Goal: Obtain resource: Obtain resource

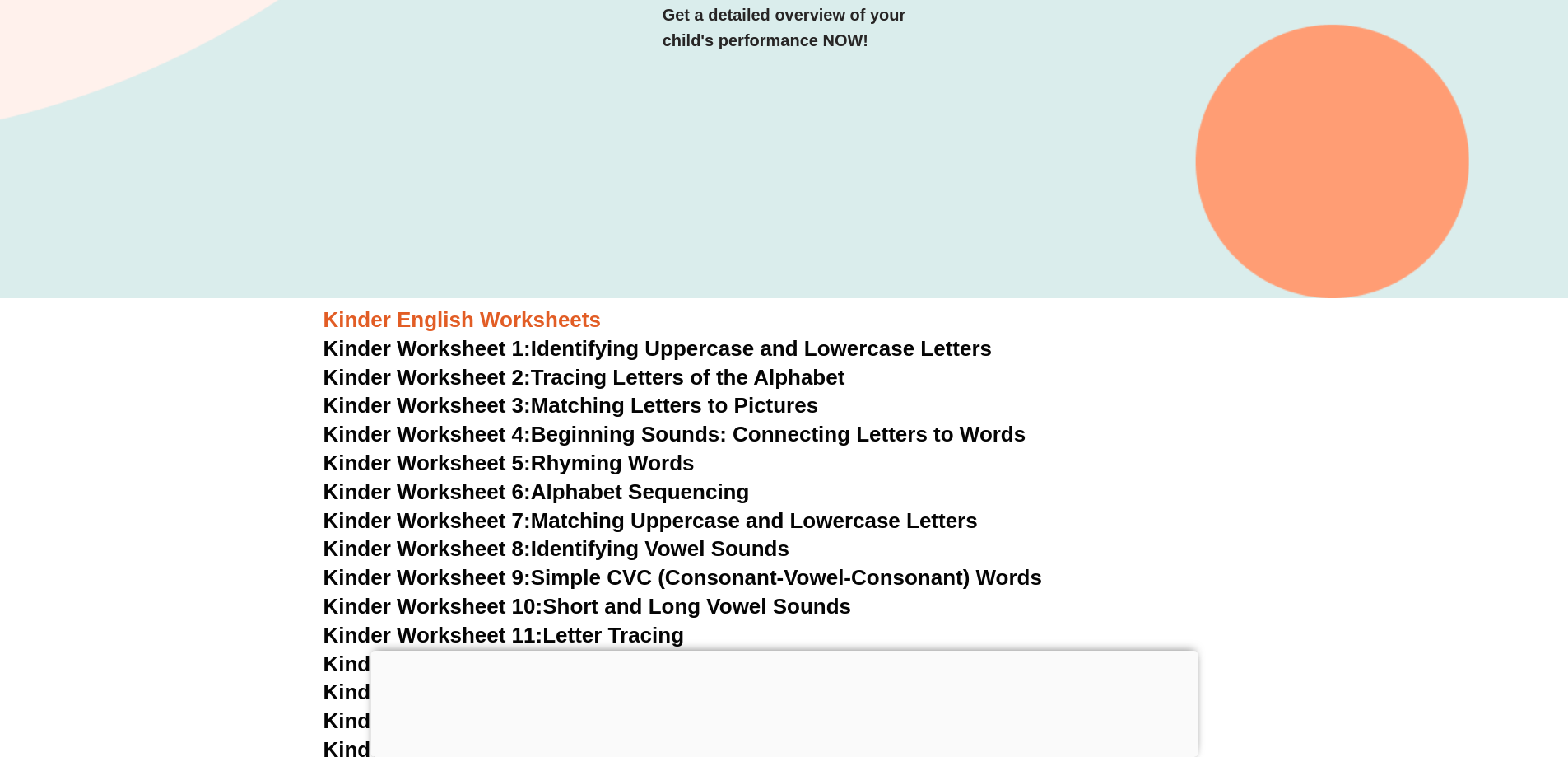
scroll to position [409, 0]
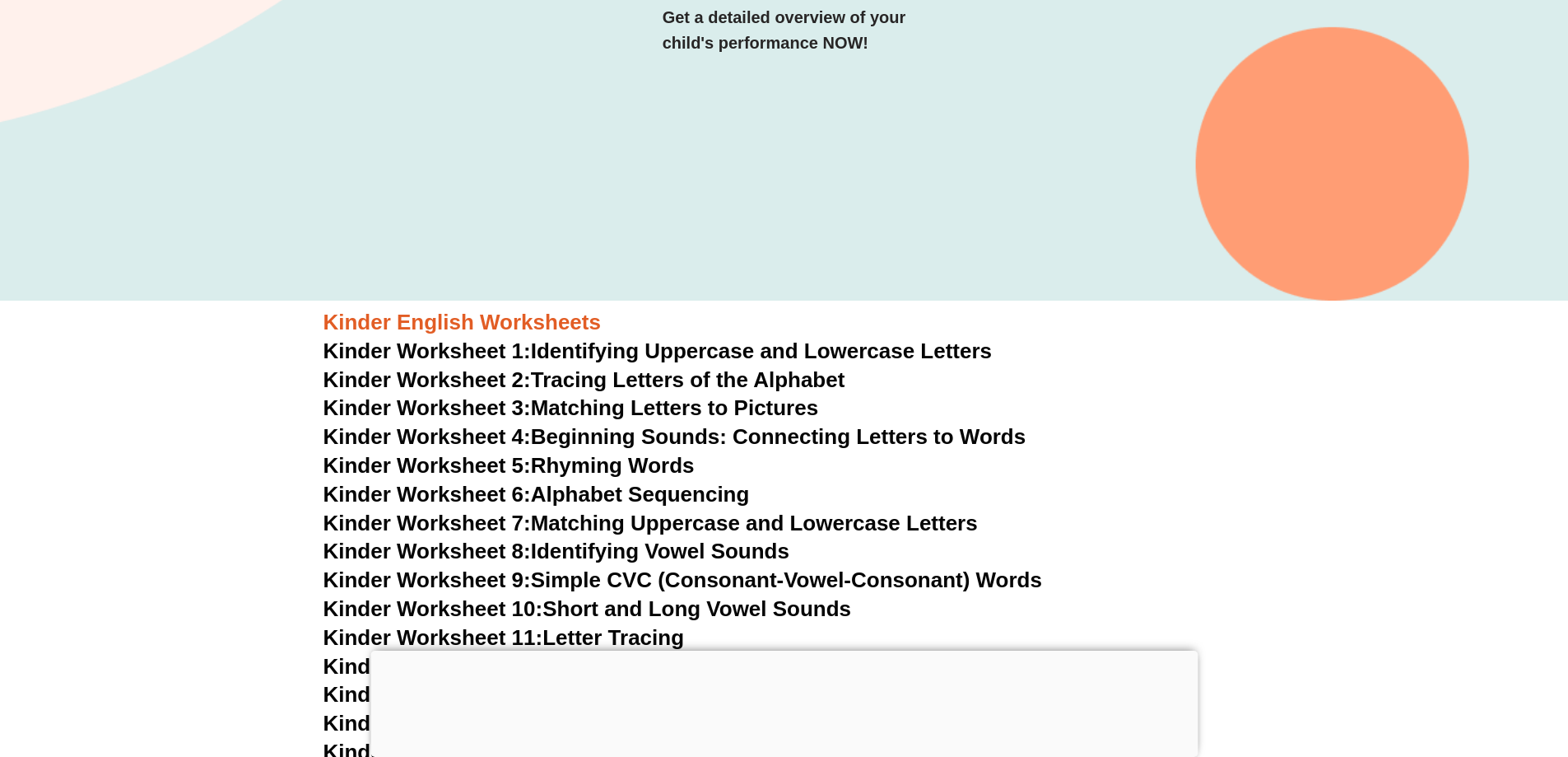
click at [813, 343] on link "Kinder Worksheet 1: Identifying Uppercase and Lowercase Letters" at bounding box center [658, 350] width 669 height 25
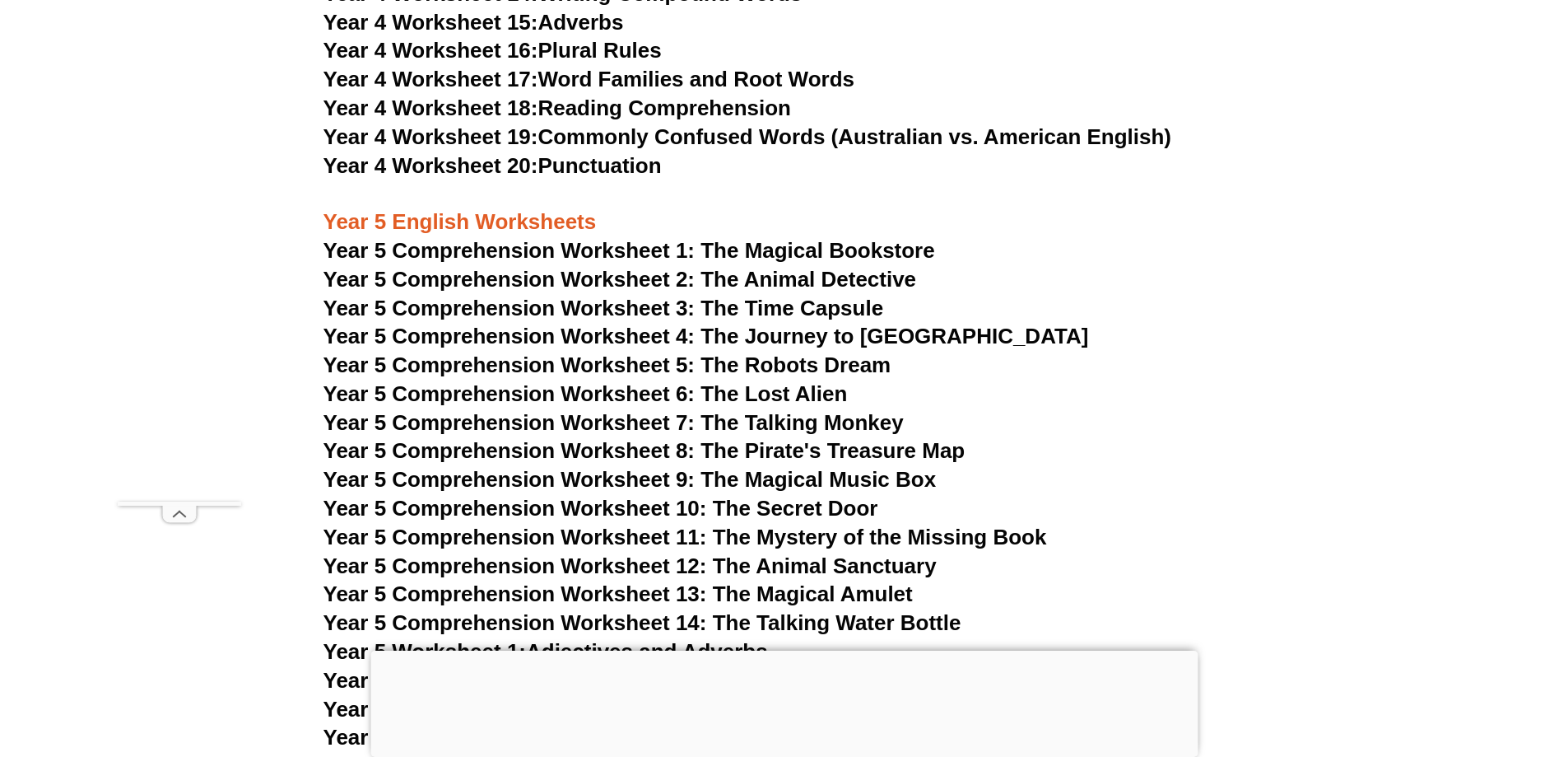
scroll to position [7737, 0]
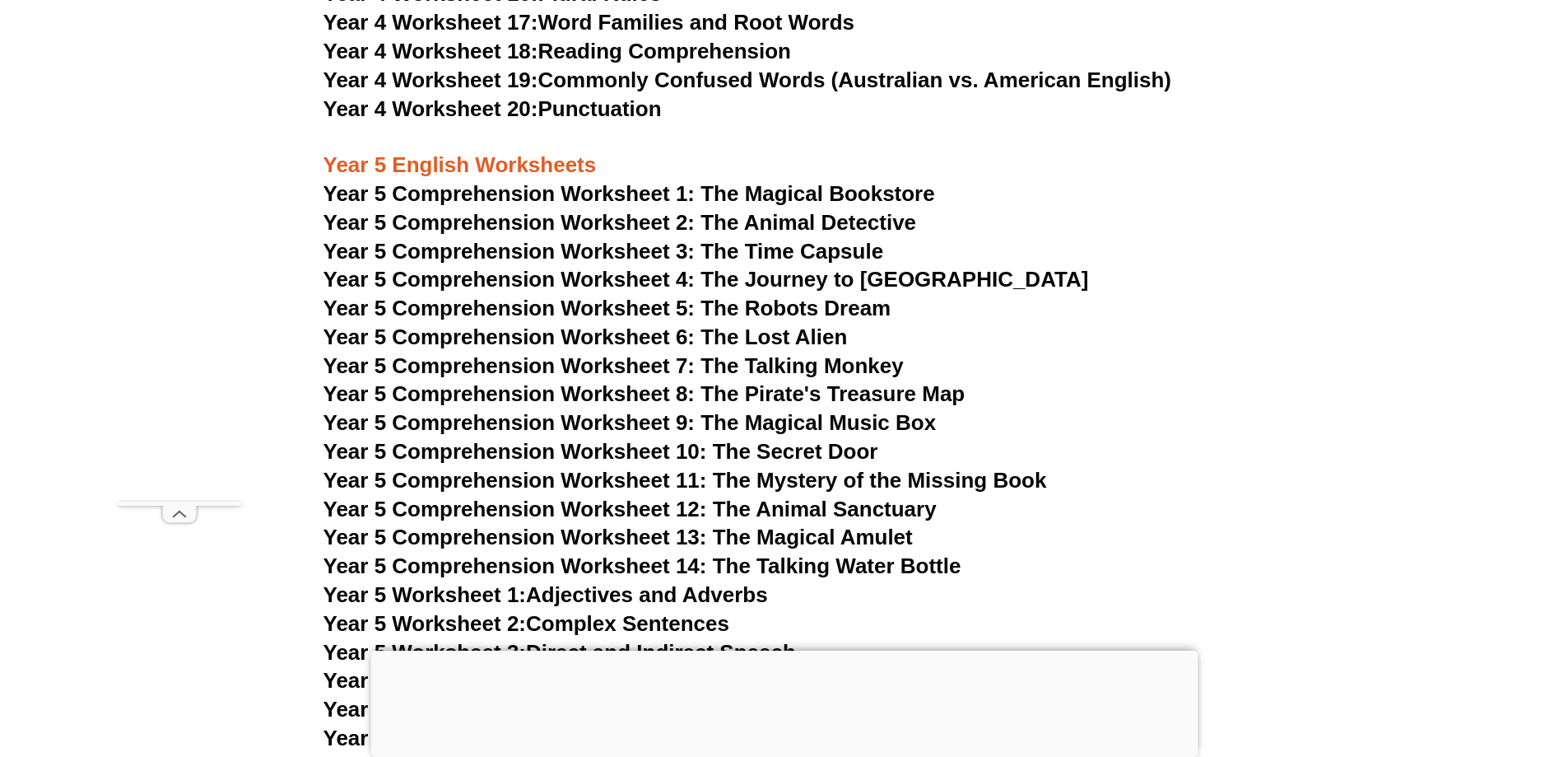
click at [509, 187] on span "Year 5 Comprehension Worksheet 1: The Magical Bookstore" at bounding box center [629, 193] width 611 height 25
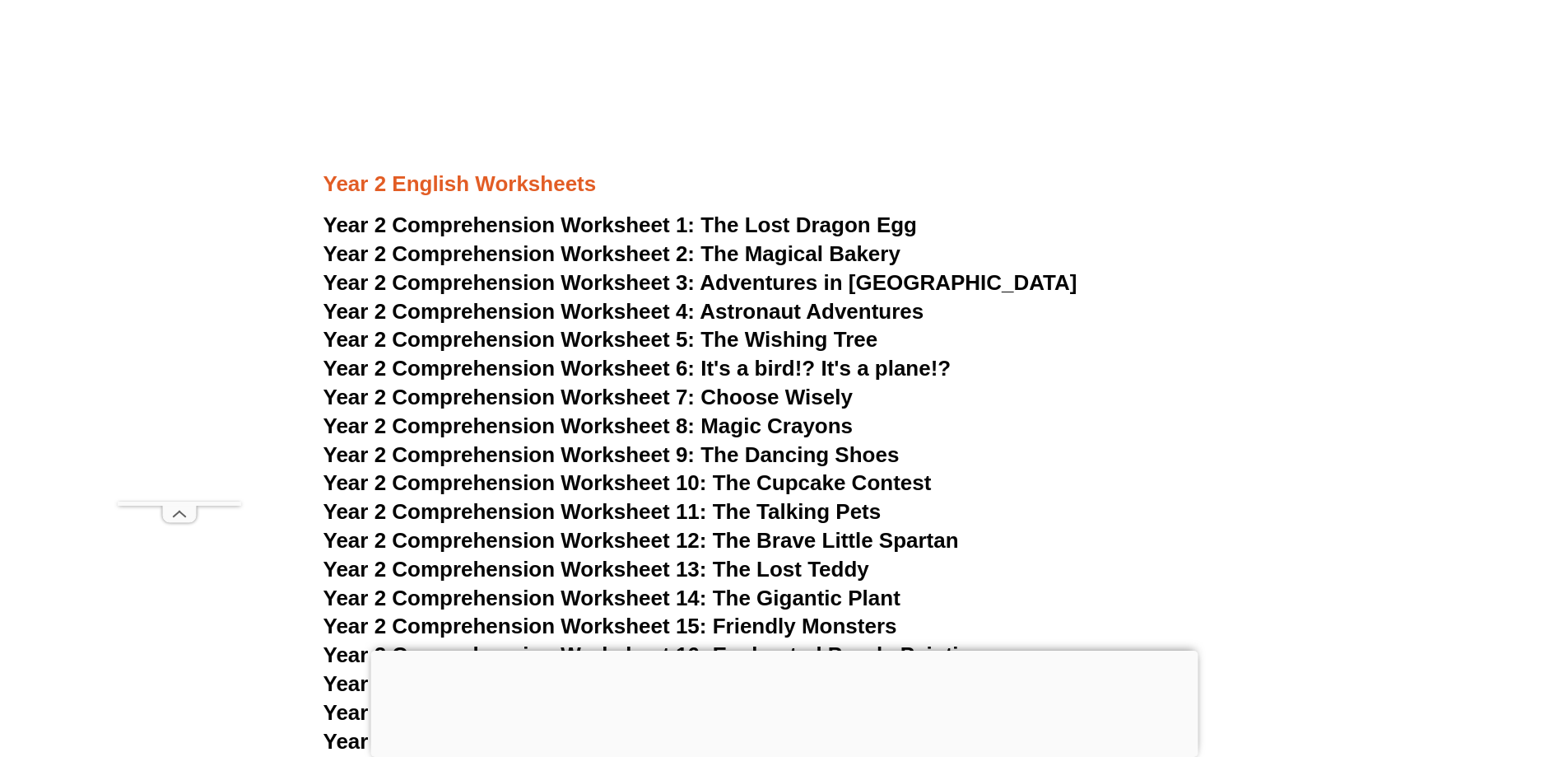
scroll to position [3785, 0]
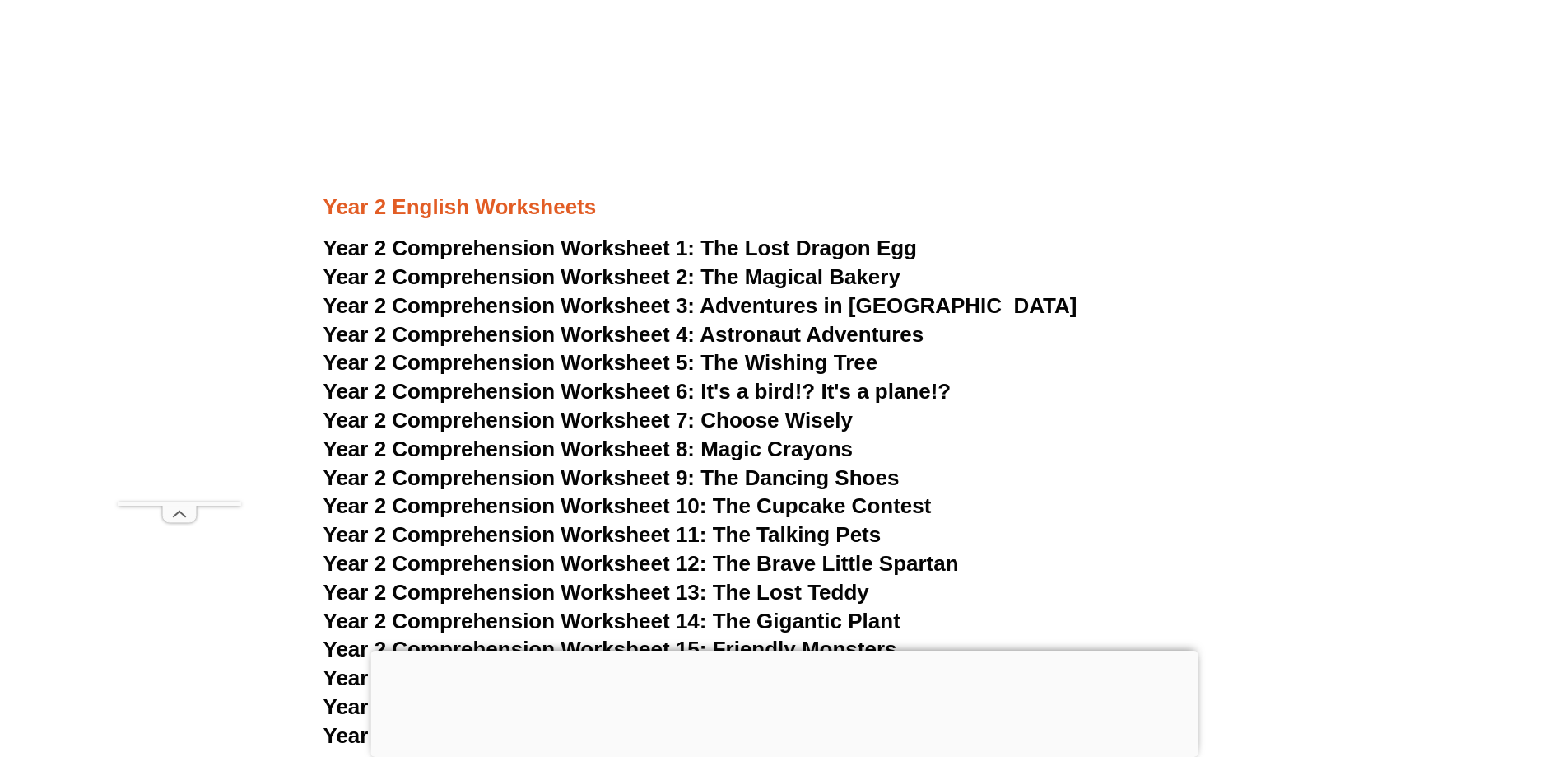
click at [594, 241] on span "Year 2 Comprehension Worksheet 1:" at bounding box center [510, 247] width 372 height 25
click at [714, 266] on span "The Magical Bakery" at bounding box center [800, 276] width 200 height 25
click at [691, 302] on span "Year 2 Comprehension Worksheet 3:" at bounding box center [510, 305] width 372 height 25
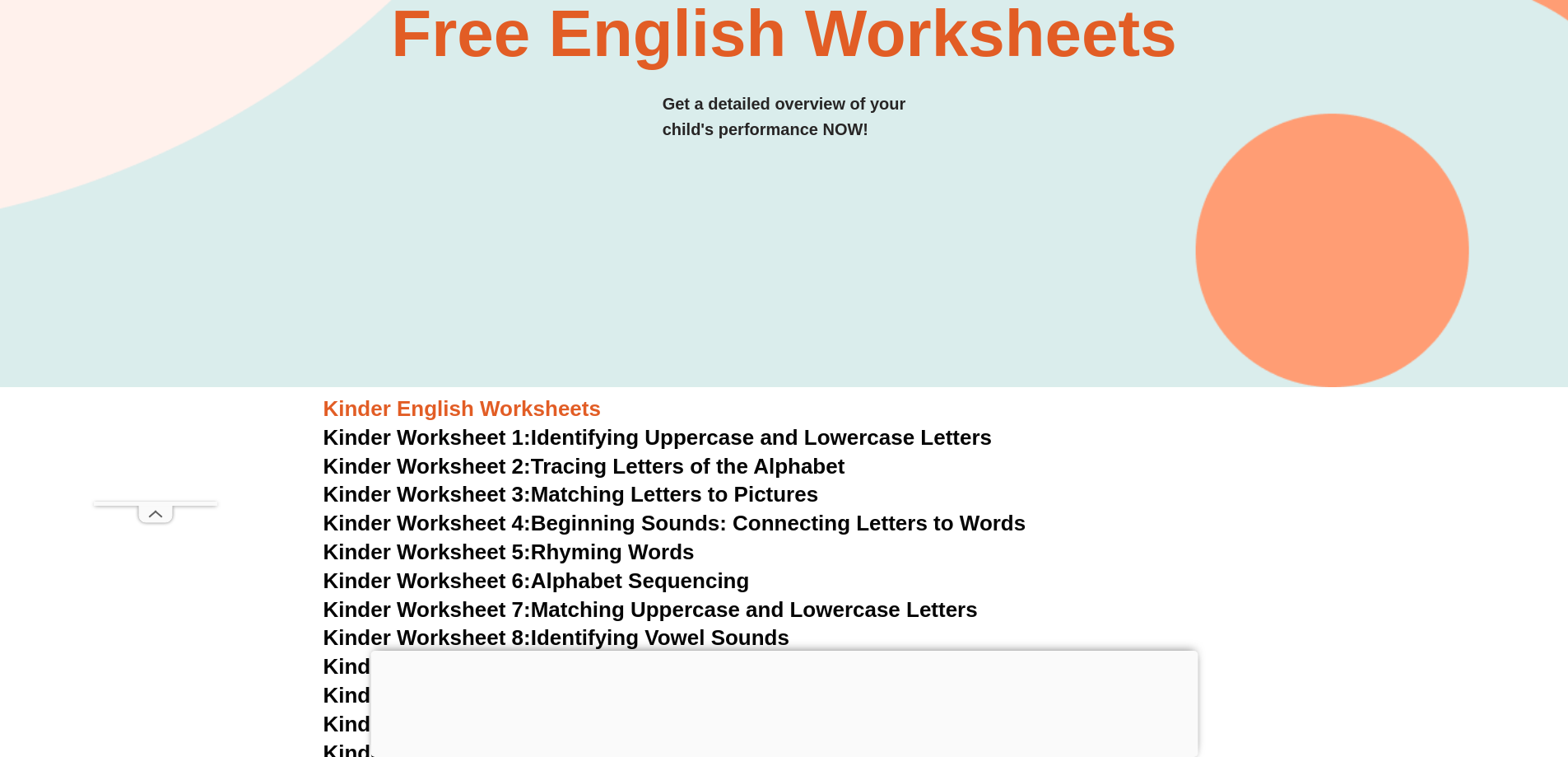
scroll to position [0, 0]
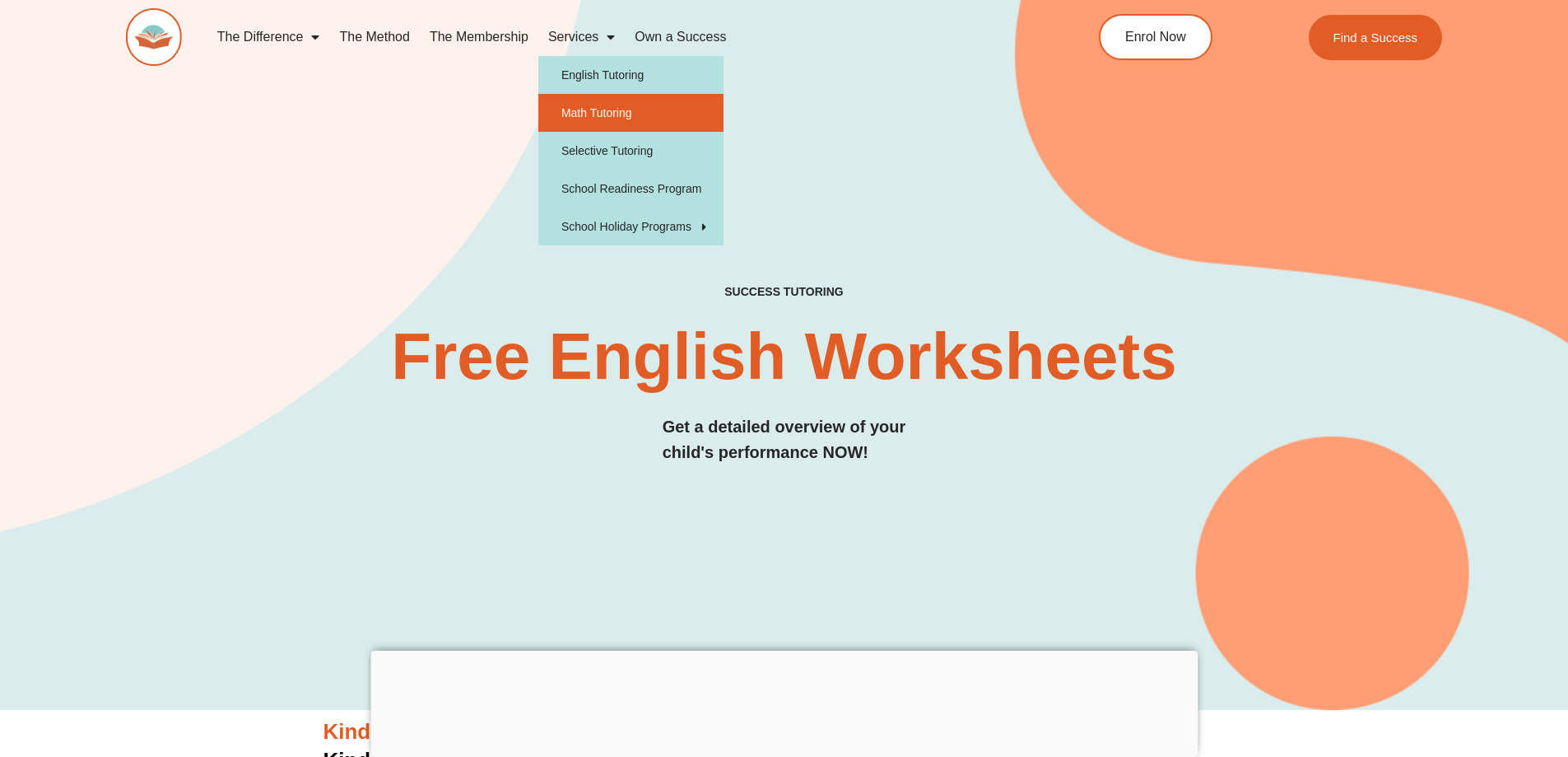
click at [622, 110] on link "Math Tutoring" at bounding box center [631, 112] width 185 height 38
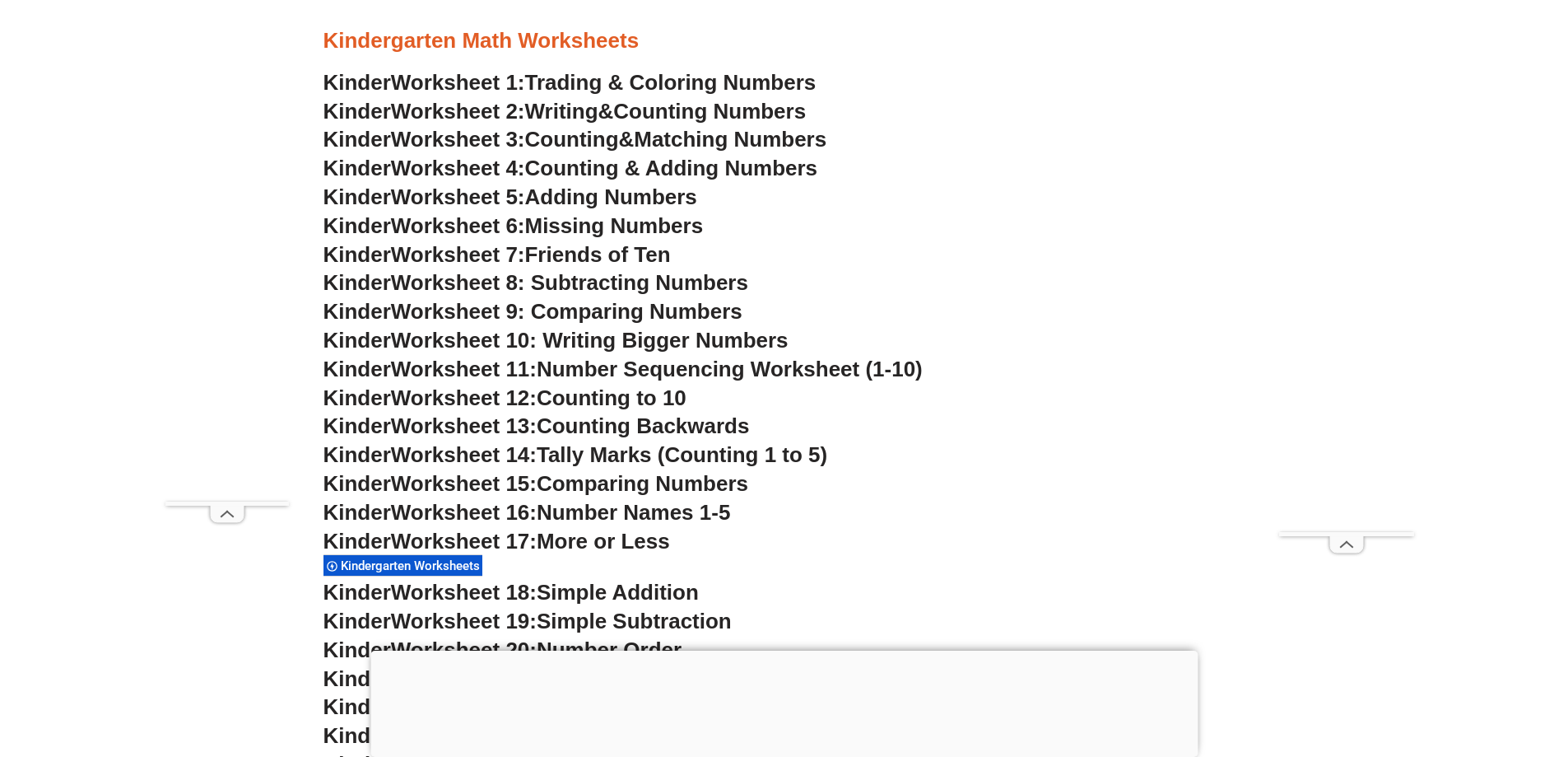
scroll to position [901, 0]
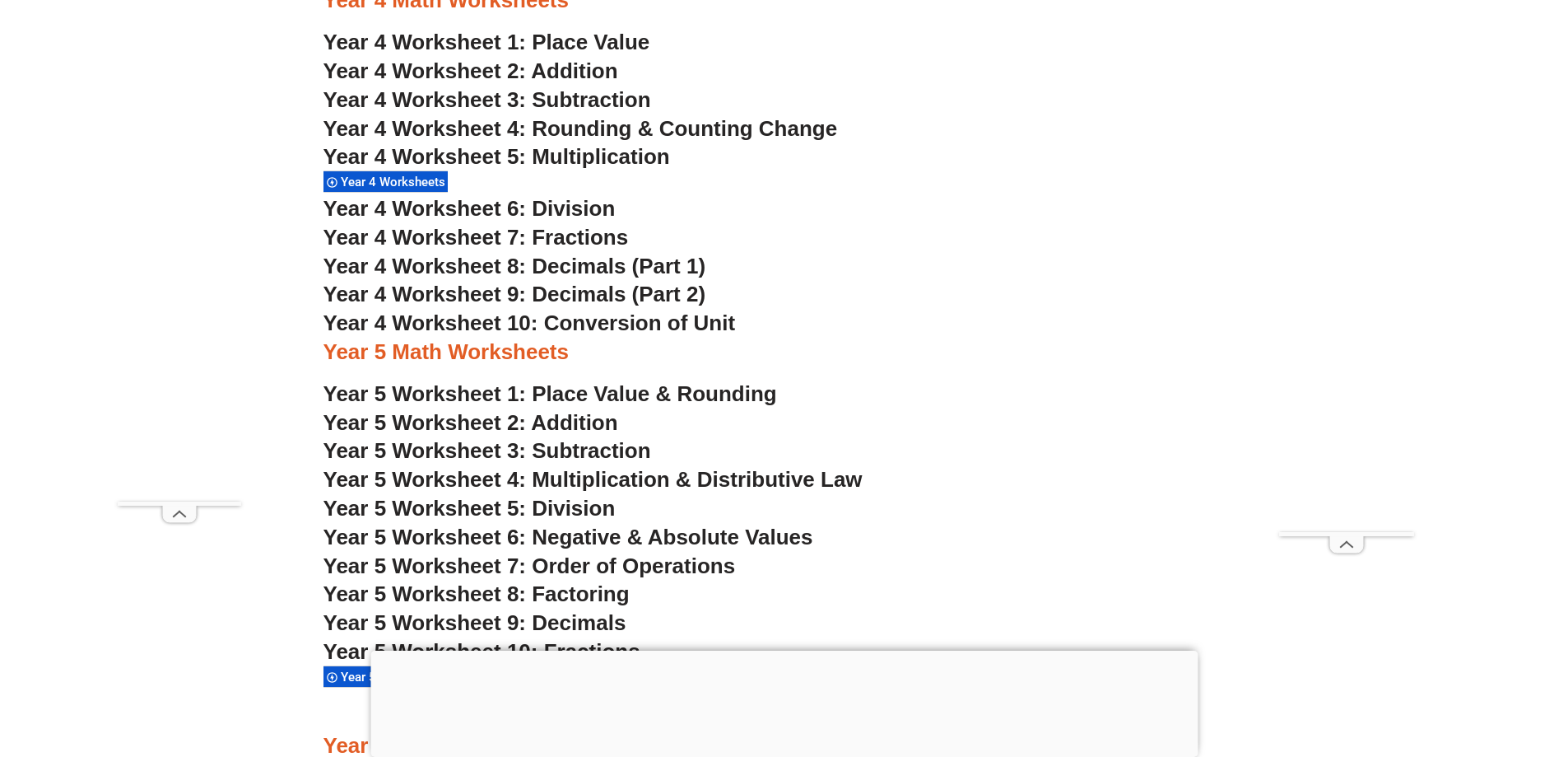
scroll to position [3371, 0]
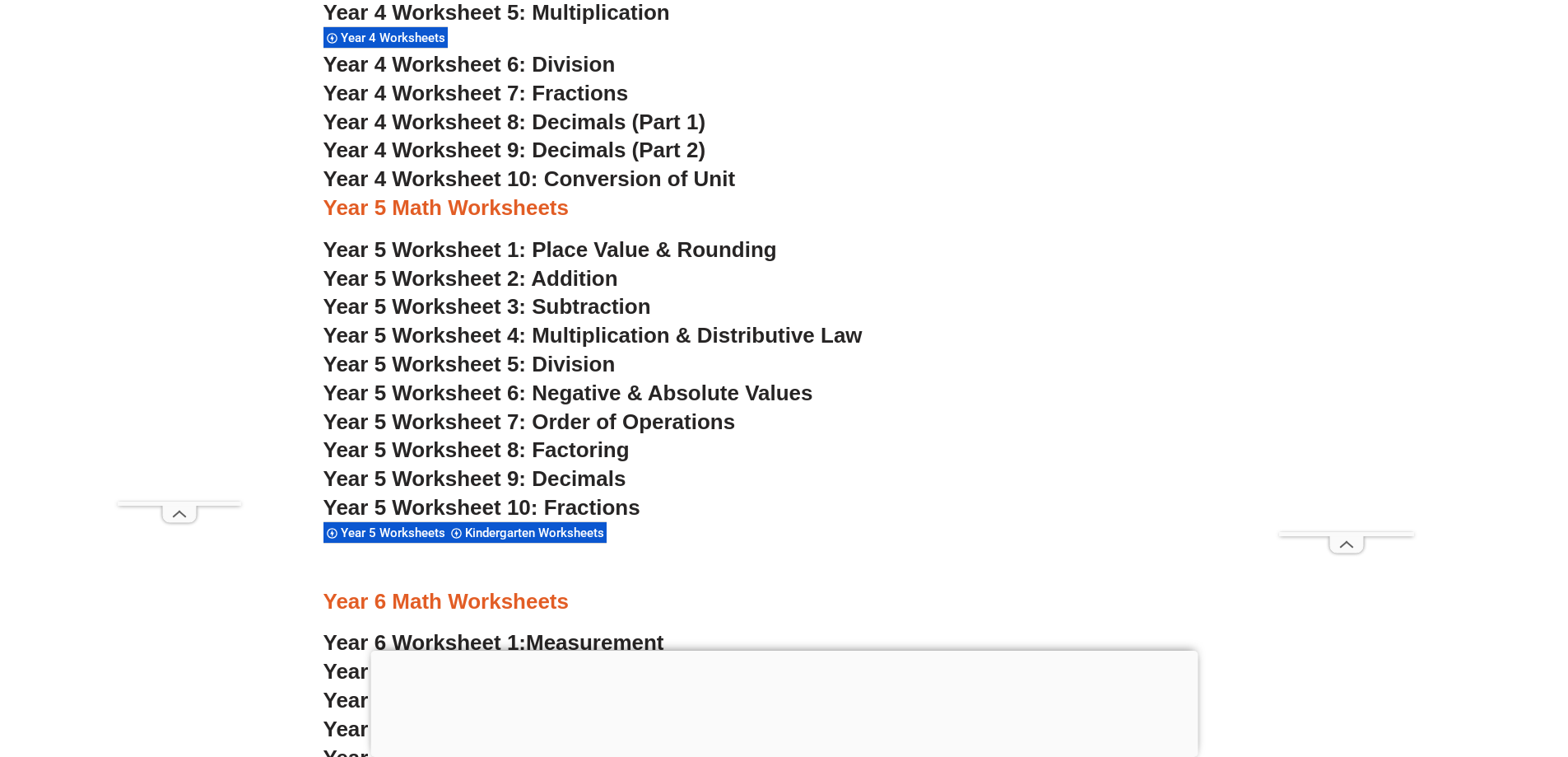
click at [588, 248] on span "Year 5 Worksheet 1: Place Value & Rounding" at bounding box center [550, 249] width 453 height 25
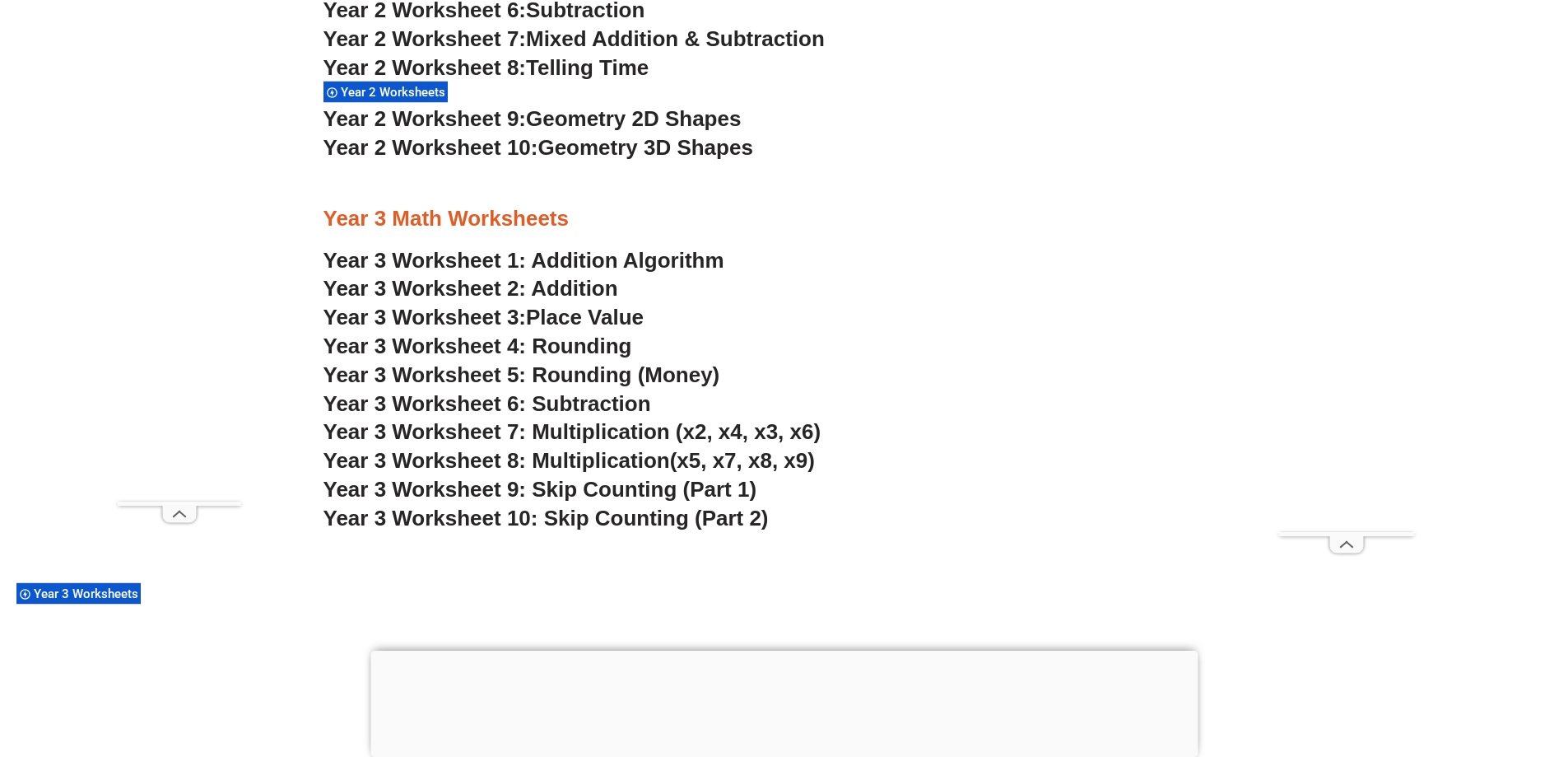
scroll to position [2301, 0]
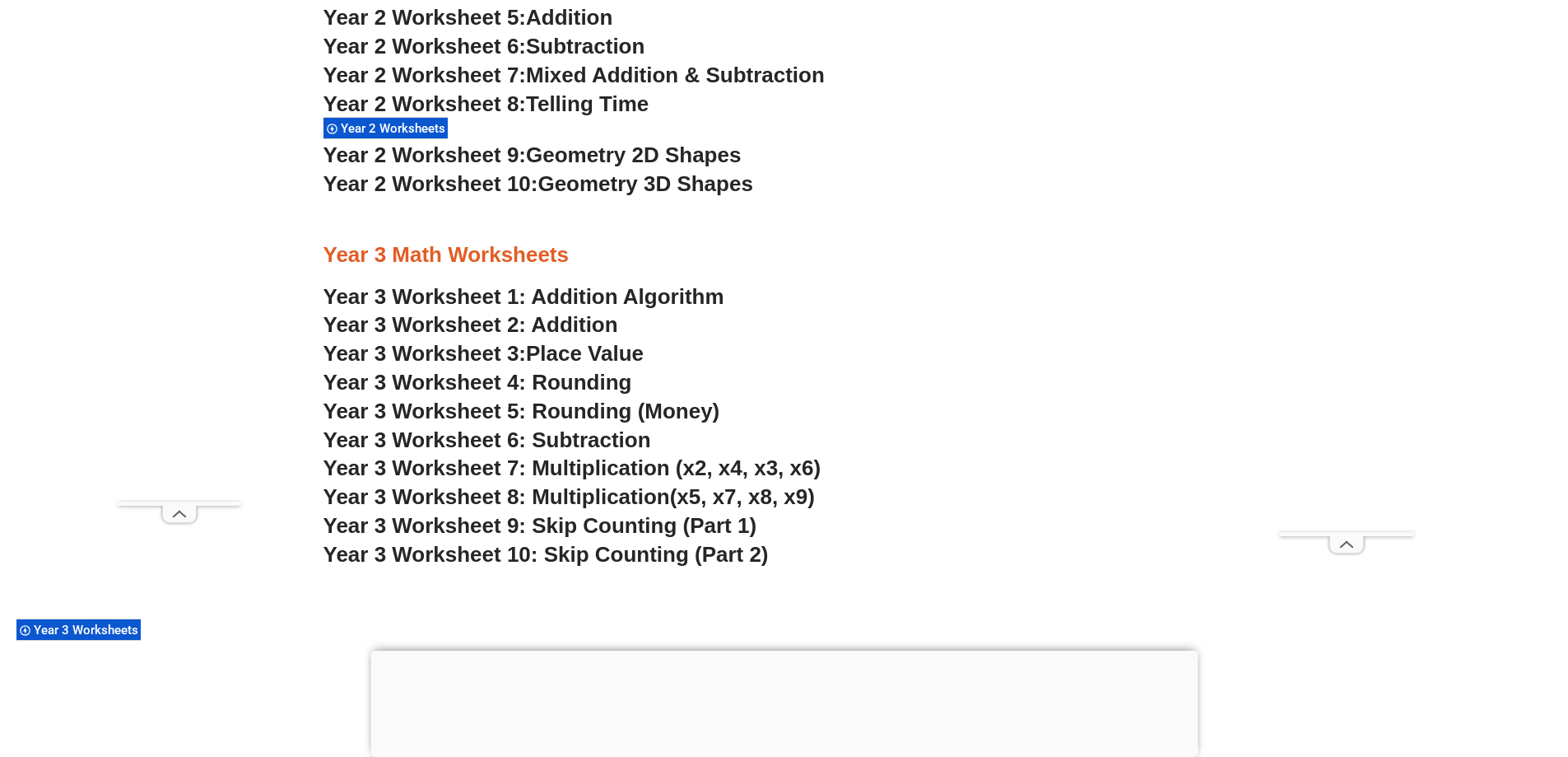
click at [555, 293] on link "Year 3 Worksheet 1: Addition Algorithm" at bounding box center [524, 296] width 401 height 25
click at [544, 463] on span "Year 3 Worksheet 7: Multiplication (x2, x4, x3, x6)" at bounding box center [572, 467] width 498 height 25
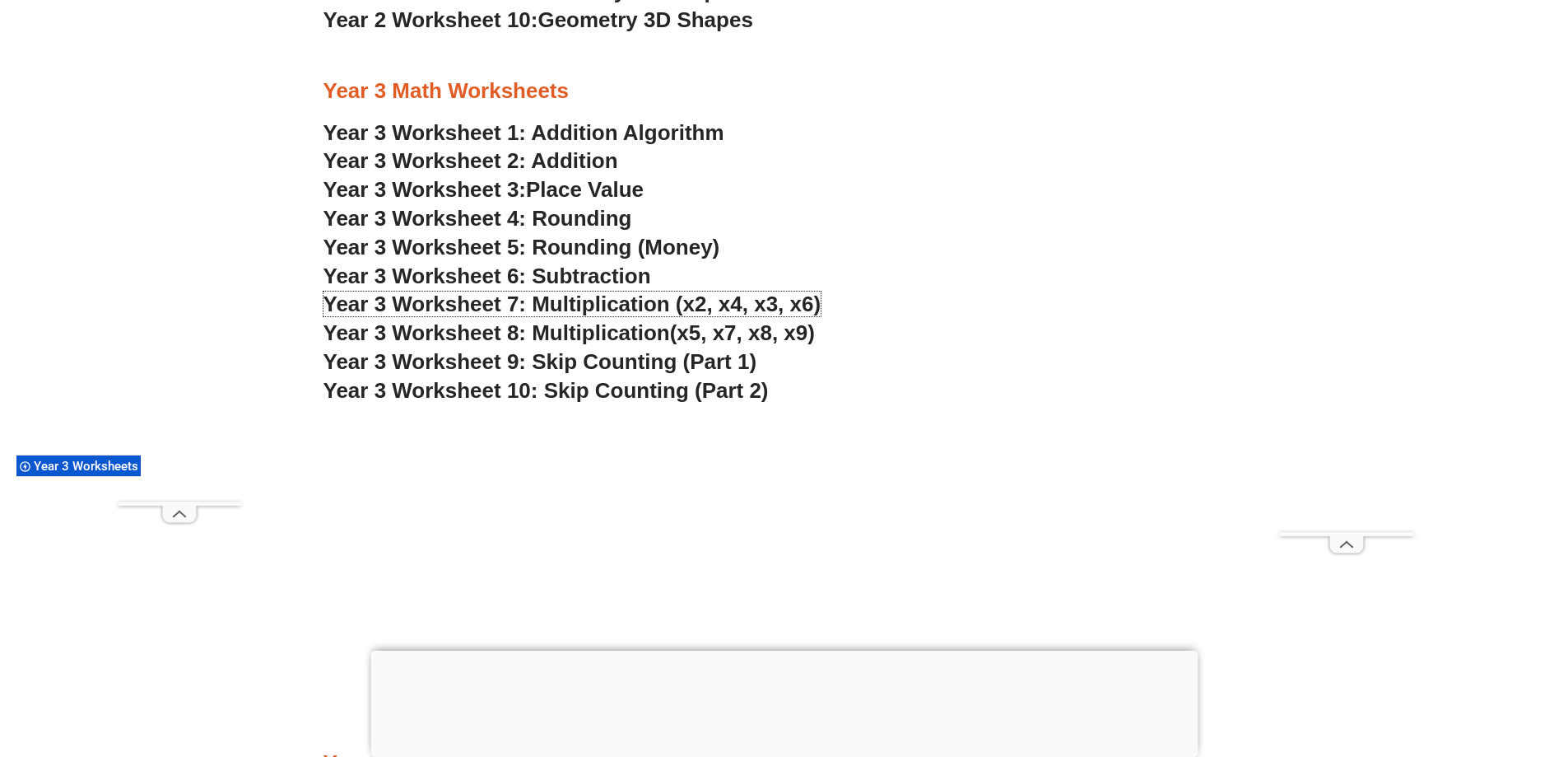
scroll to position [2466, 0]
click at [484, 252] on span "Year 3 Worksheet 5: Rounding (Money)" at bounding box center [522, 245] width 396 height 25
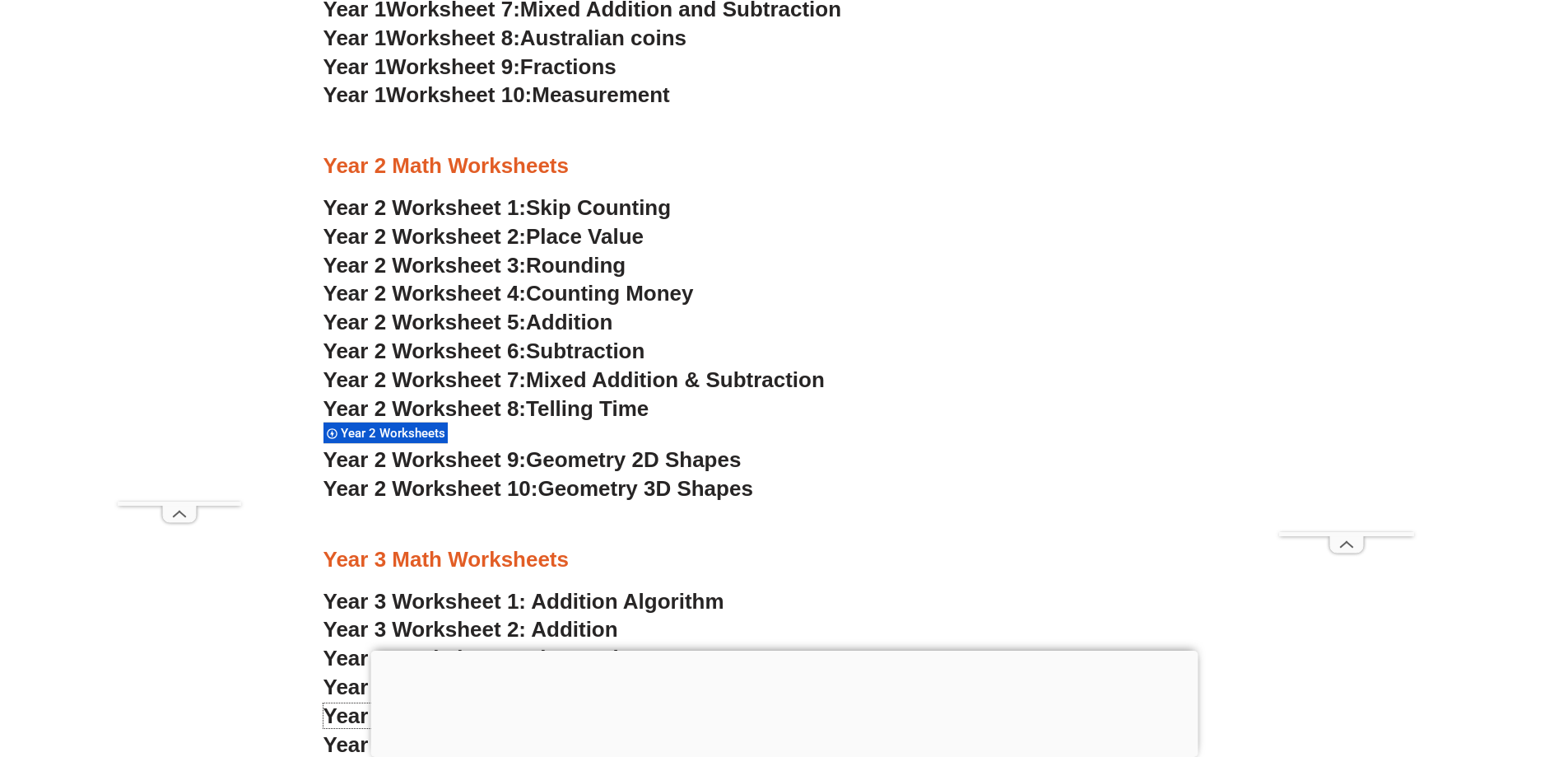
scroll to position [1972, 0]
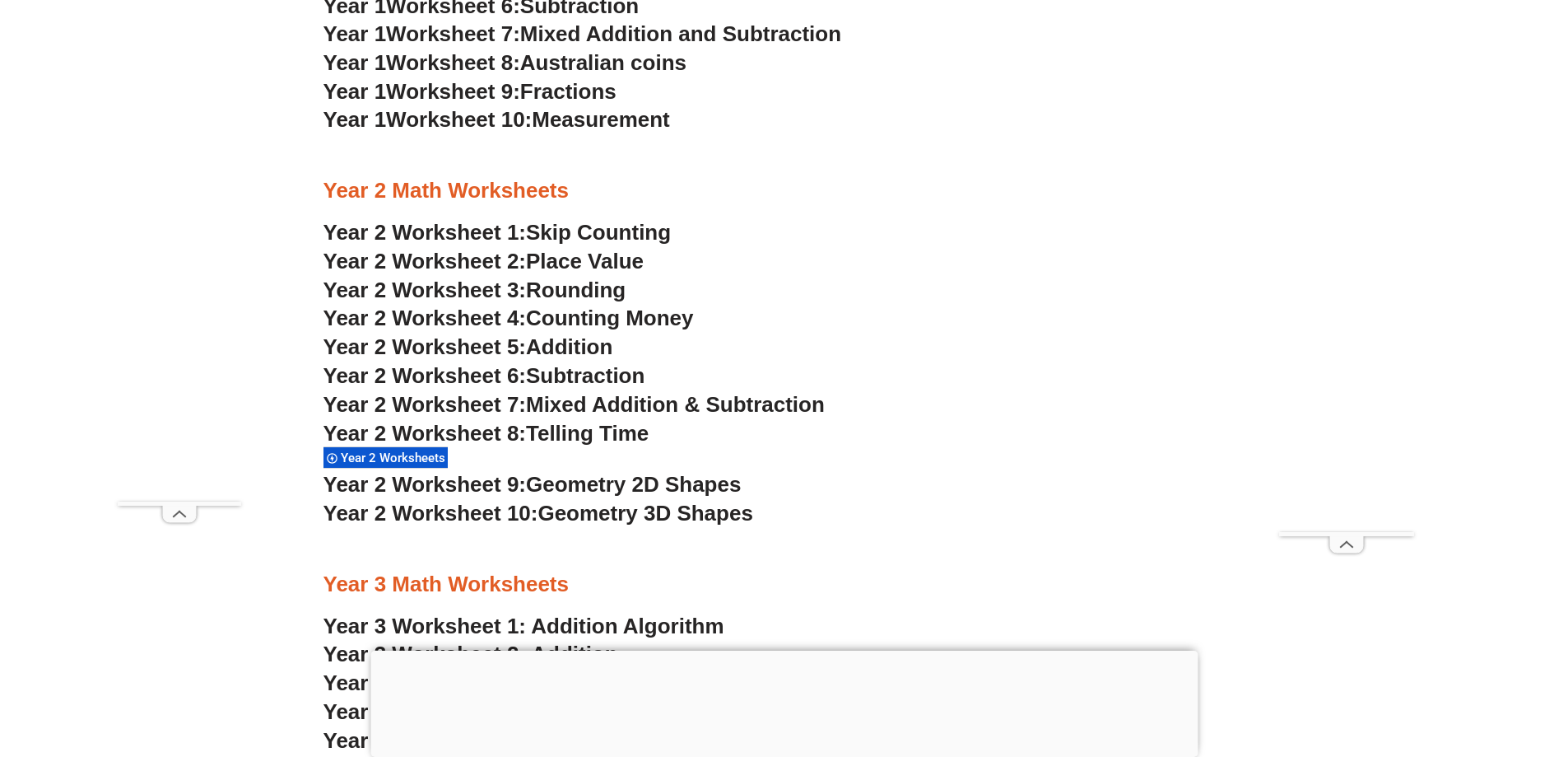
click at [544, 310] on span "Counting Money" at bounding box center [609, 317] width 168 height 25
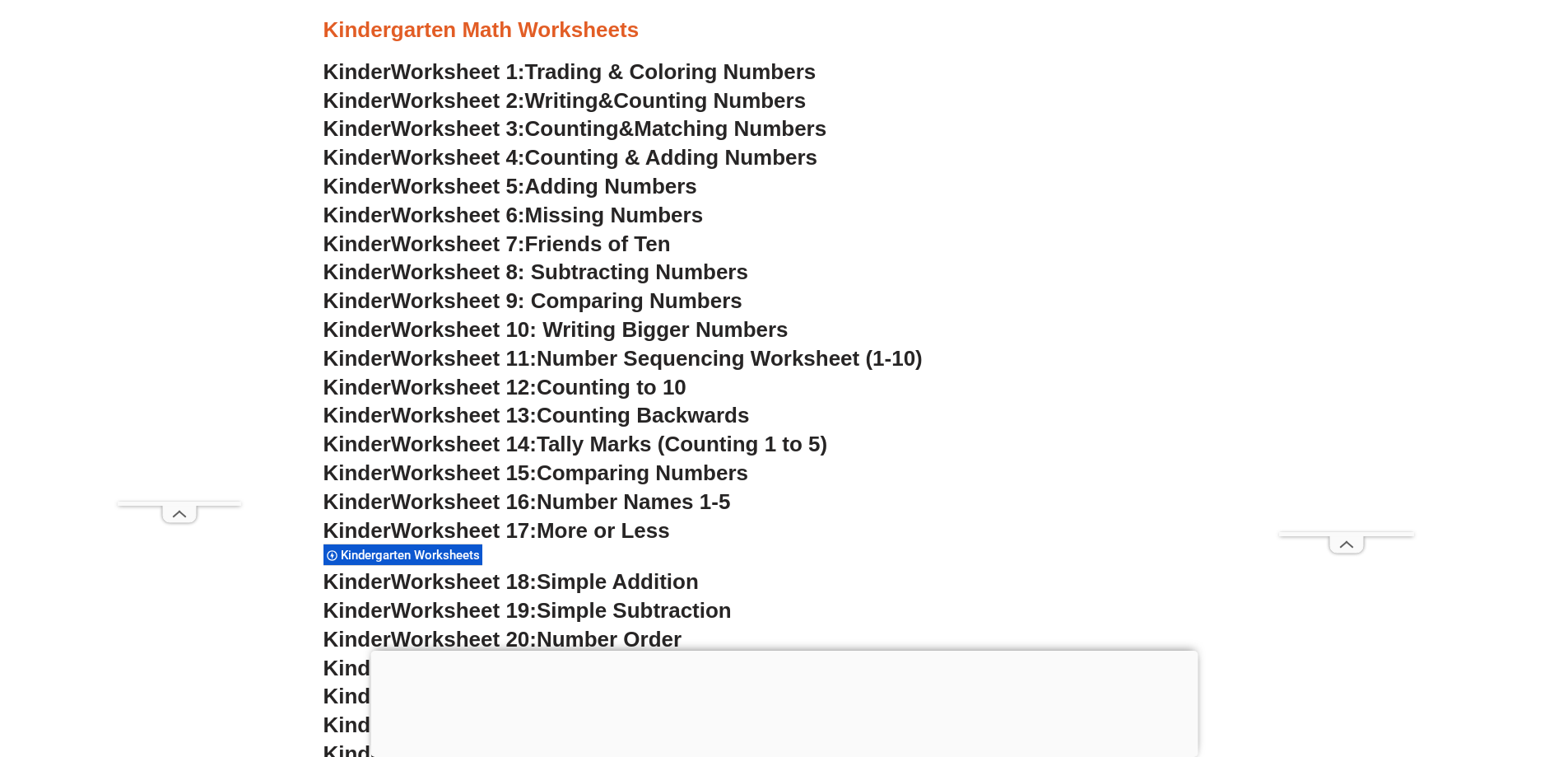
scroll to position [901, 0]
